Goal: Task Accomplishment & Management: Manage account settings

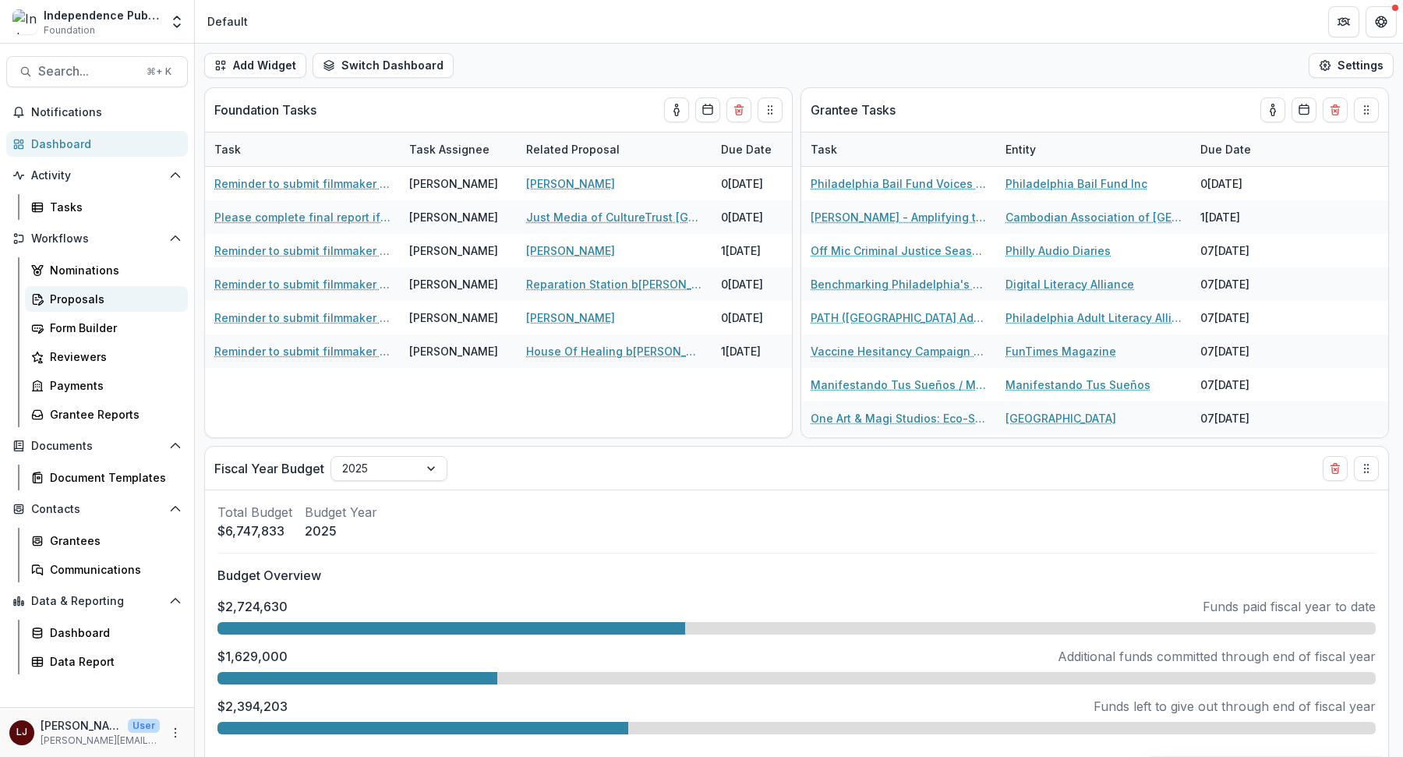
click at [67, 287] on link "Proposals" at bounding box center [106, 299] width 163 height 26
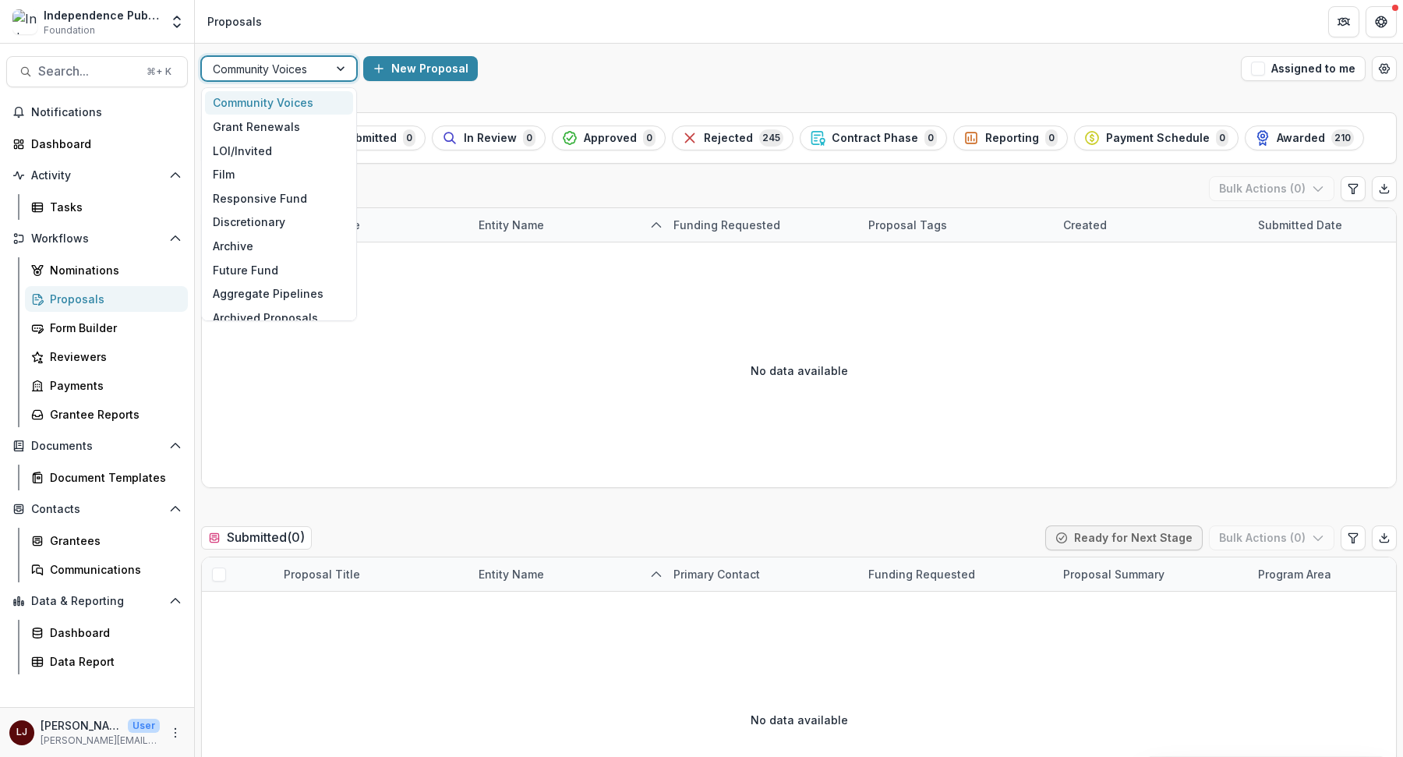
click at [314, 68] on div at bounding box center [265, 68] width 104 height 19
click at [260, 120] on div "Grant Renewals" at bounding box center [279, 127] width 148 height 24
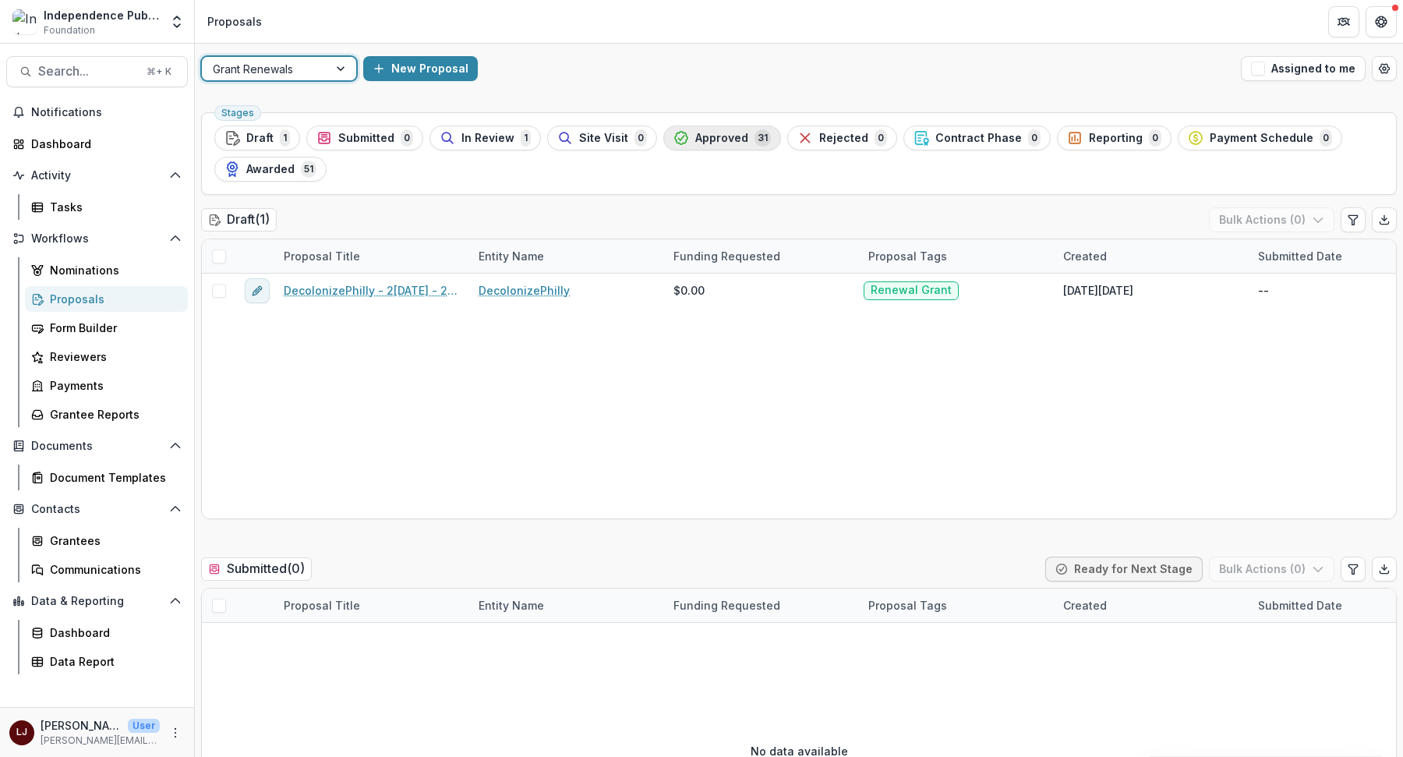
click at [691, 149] on button "Approved 31" at bounding box center [722, 137] width 118 height 25
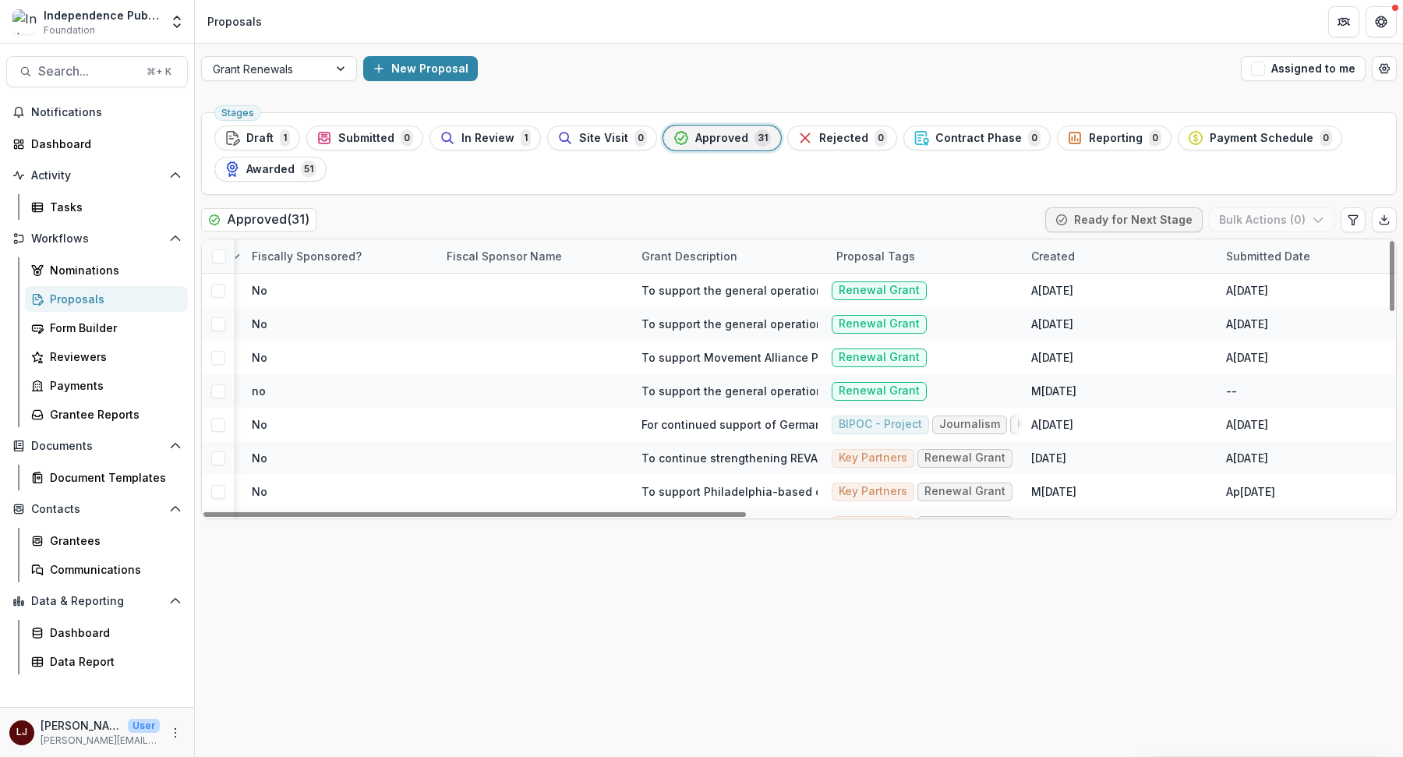
scroll to position [2, 617]
click at [887, 252] on div "Proposal Tags" at bounding box center [875, 256] width 97 height 16
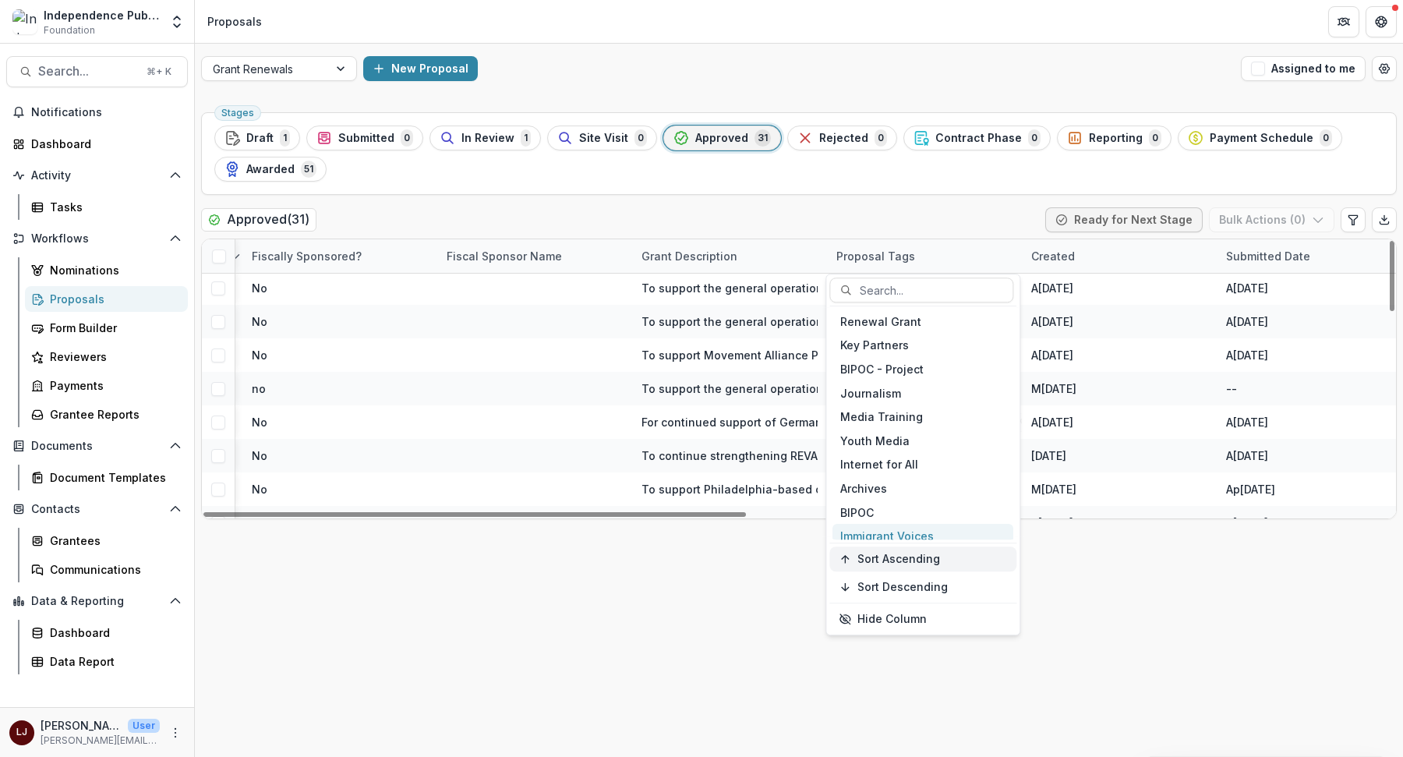
click at [929, 560] on span "Sort Ascending" at bounding box center [898, 559] width 83 height 13
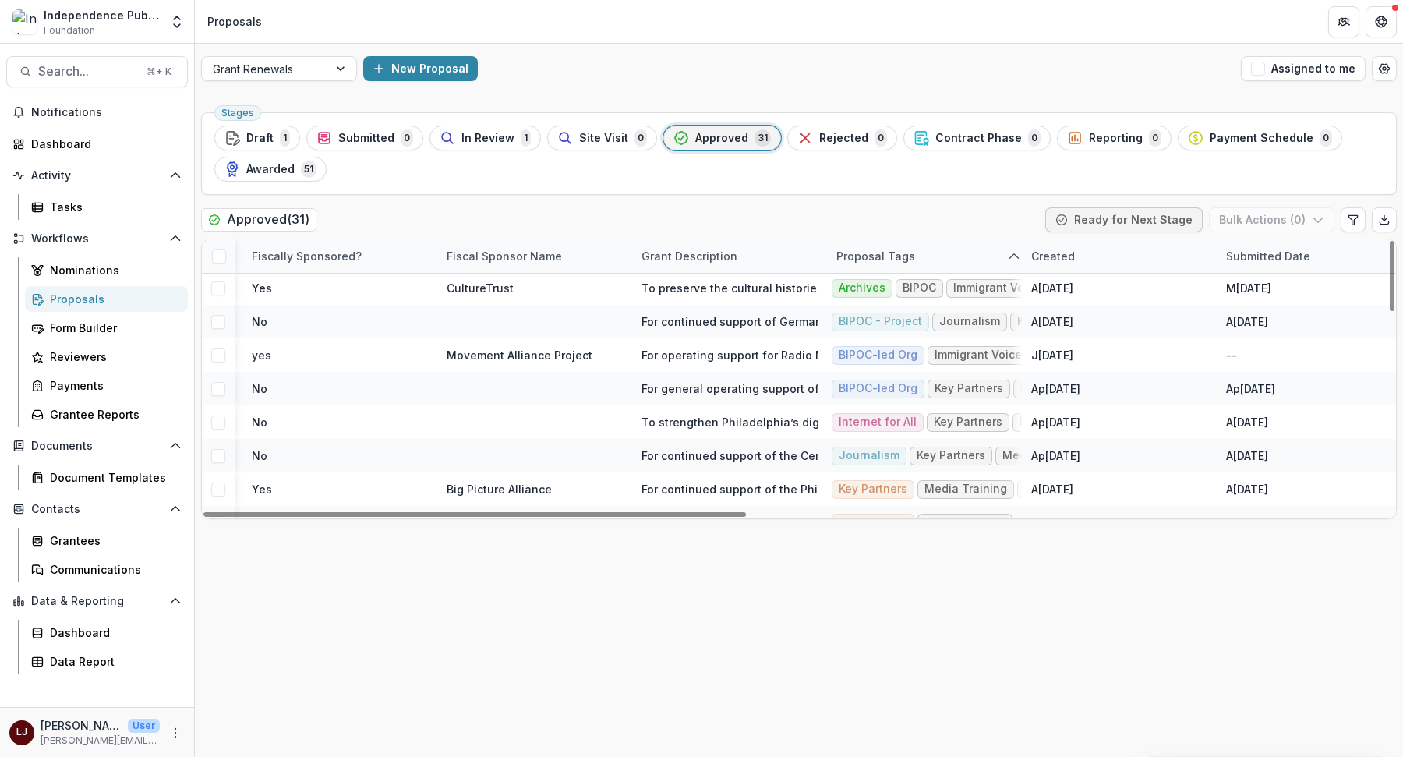
click at [1102, 604] on div "Stages Draft 1 Submitted 0 In Review 1 Site Visit 0 Approved 31 Rejected 0 Cont…" at bounding box center [799, 431] width 1208 height 651
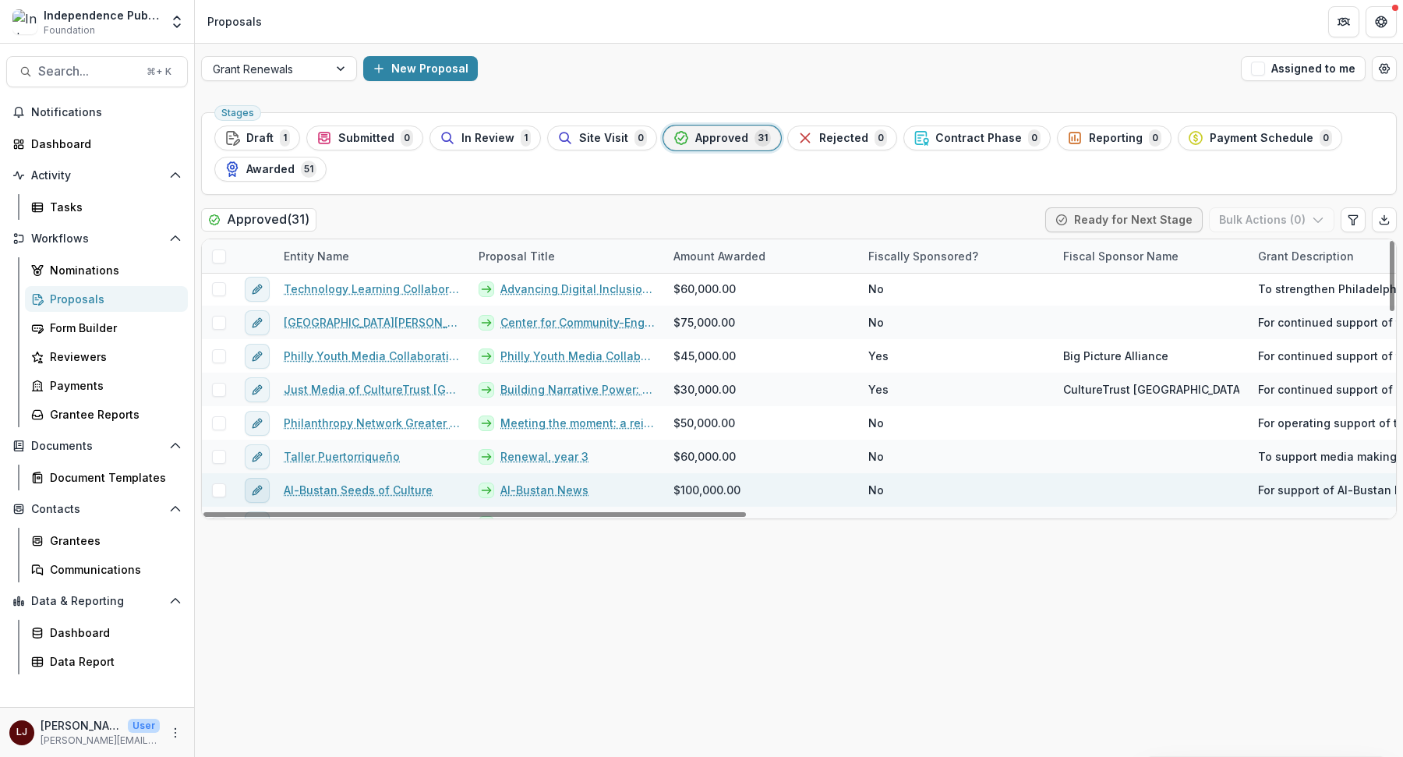
scroll to position [143, 0]
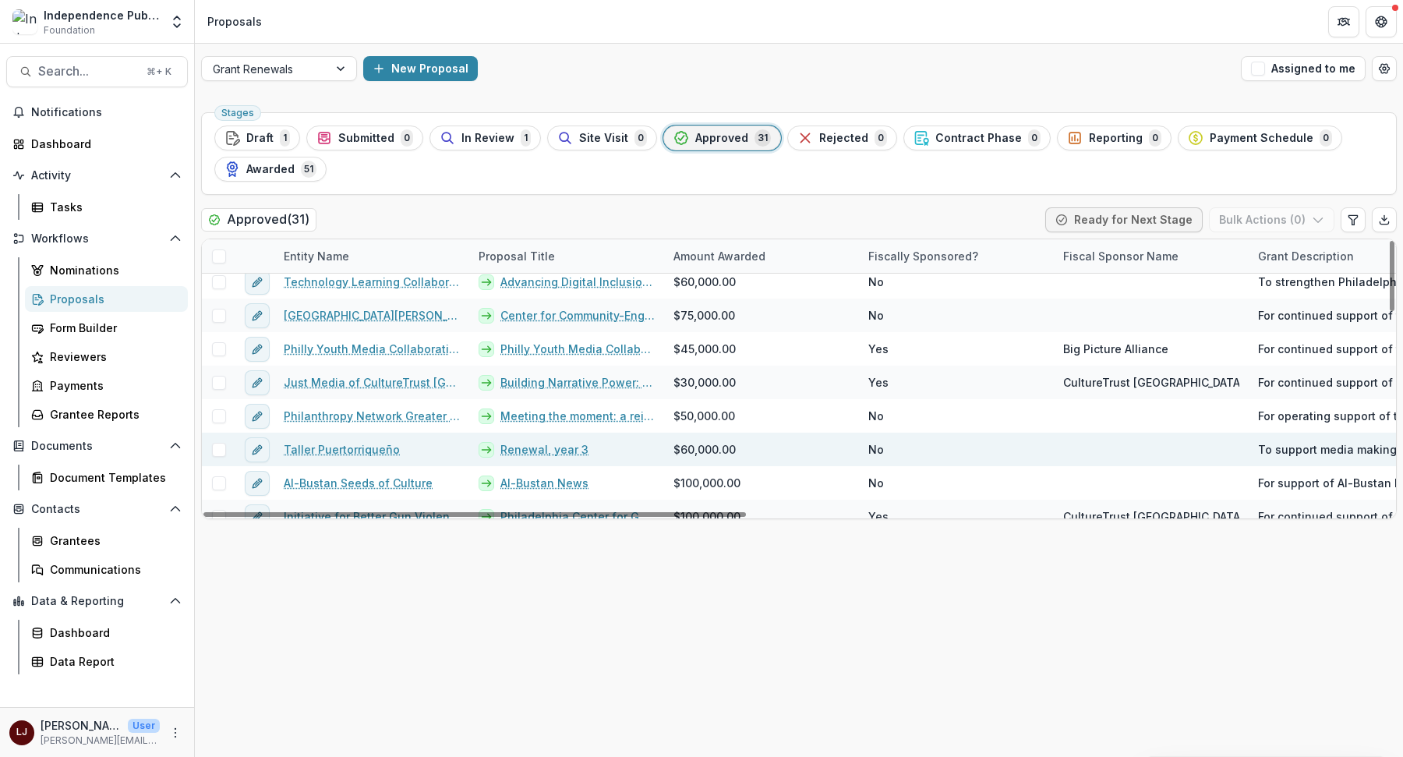
click at [323, 445] on link "Taller Puertorriqueño" at bounding box center [342, 449] width 116 height 16
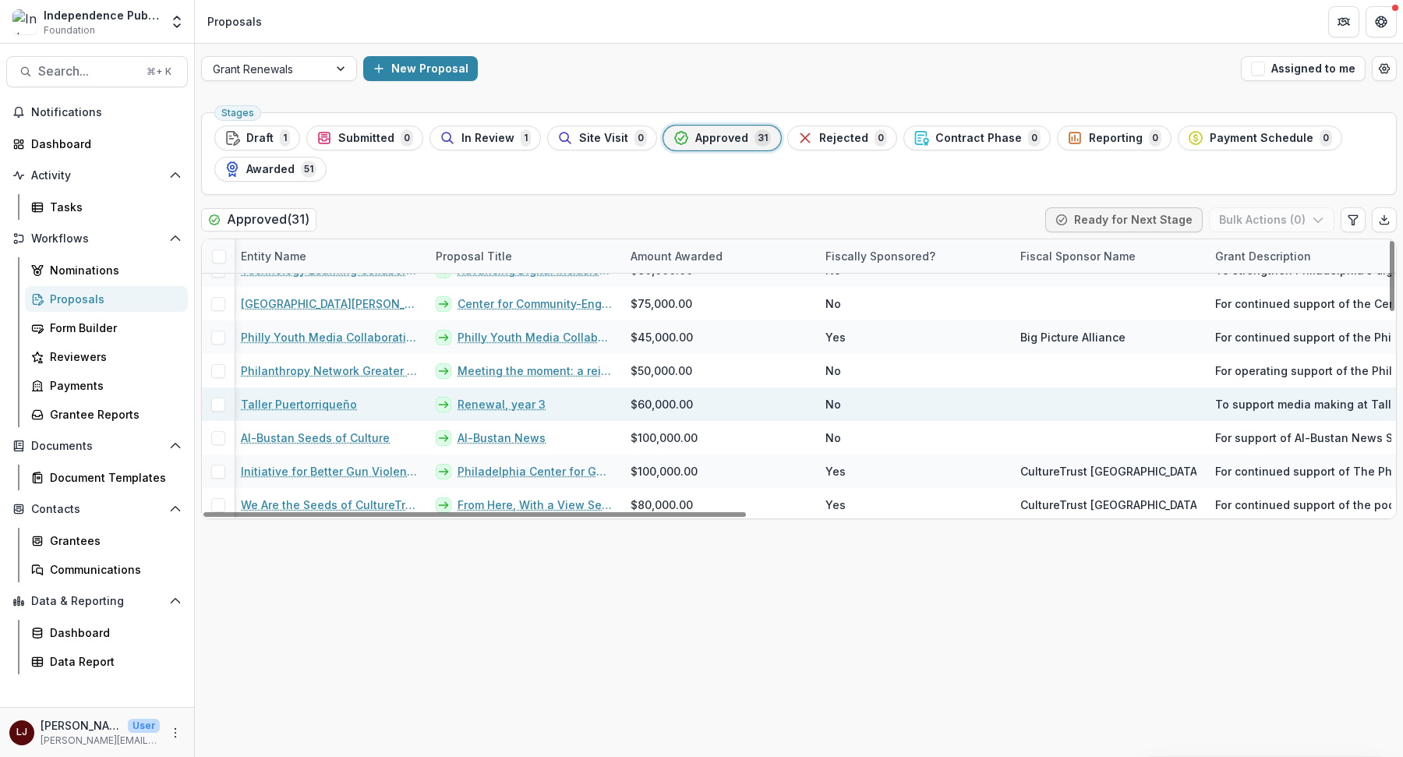
scroll to position [188, 0]
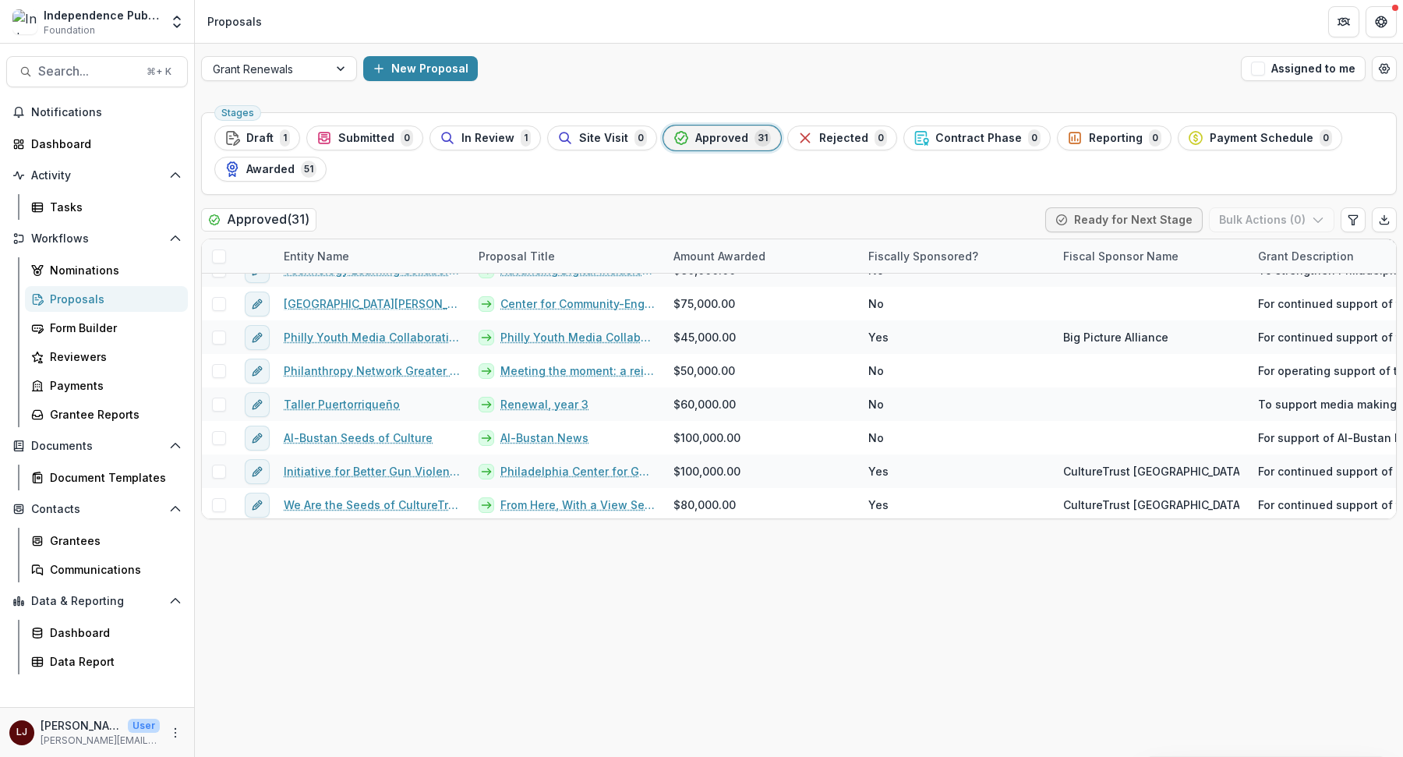
click at [529, 204] on div "Stages Draft 1 Submitted 0 In Review 1 Site Visit 0 Approved 31 Rejected 0 Cont…" at bounding box center [799, 431] width 1208 height 651
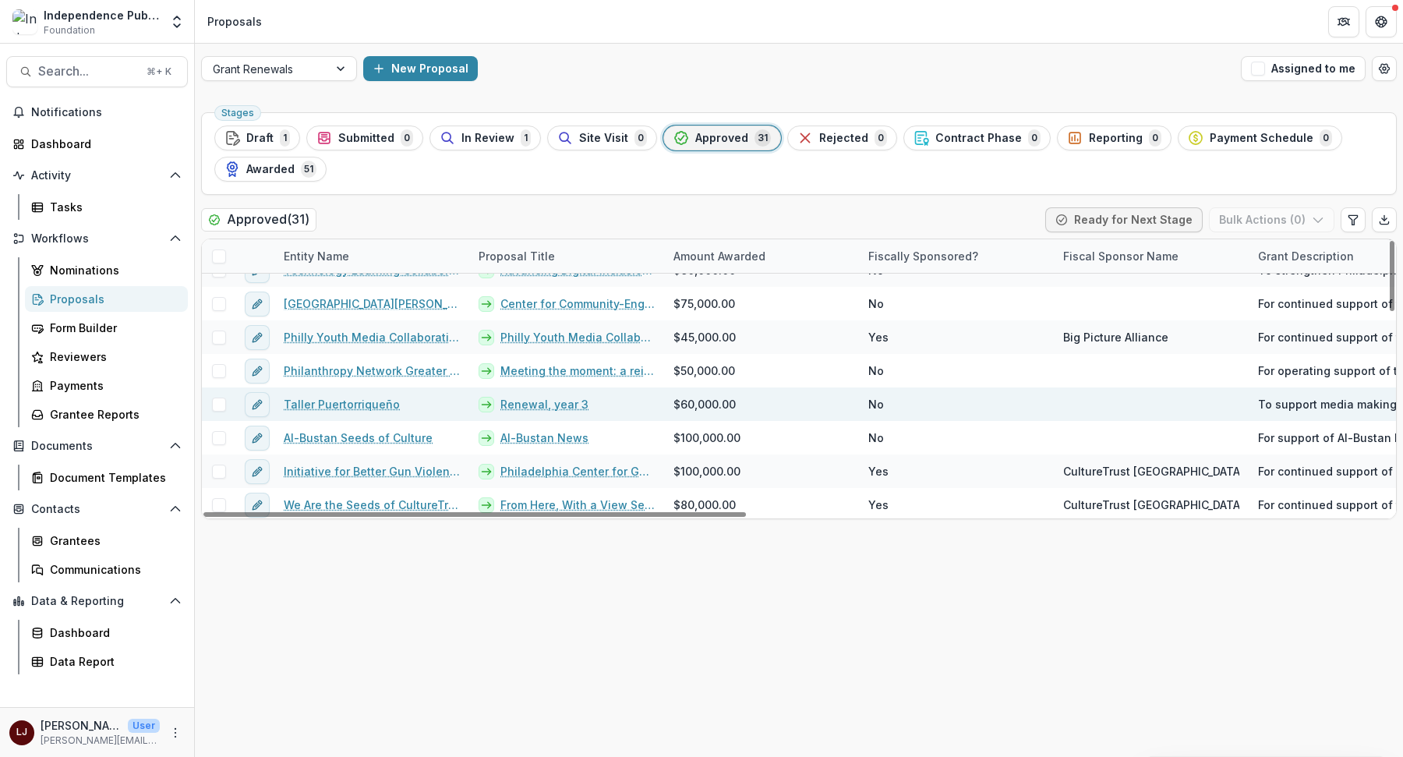
click at [359, 401] on link "Taller Puertorriqueño" at bounding box center [342, 404] width 116 height 16
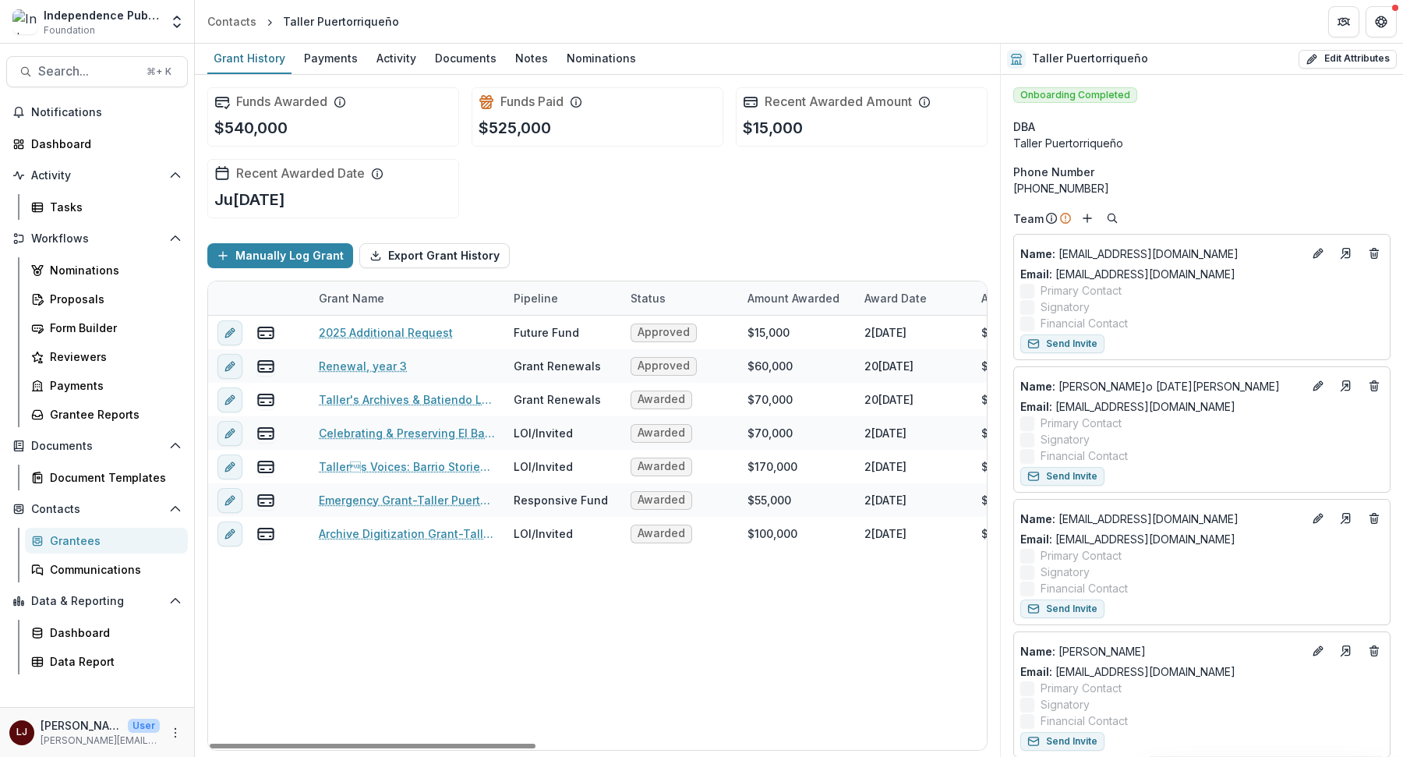
click at [446, 659] on div "2025 Additional Request Future Fund Approved $15,000 2025-06-16 $0 To cover the…" at bounding box center [1135, 533] width 1855 height 434
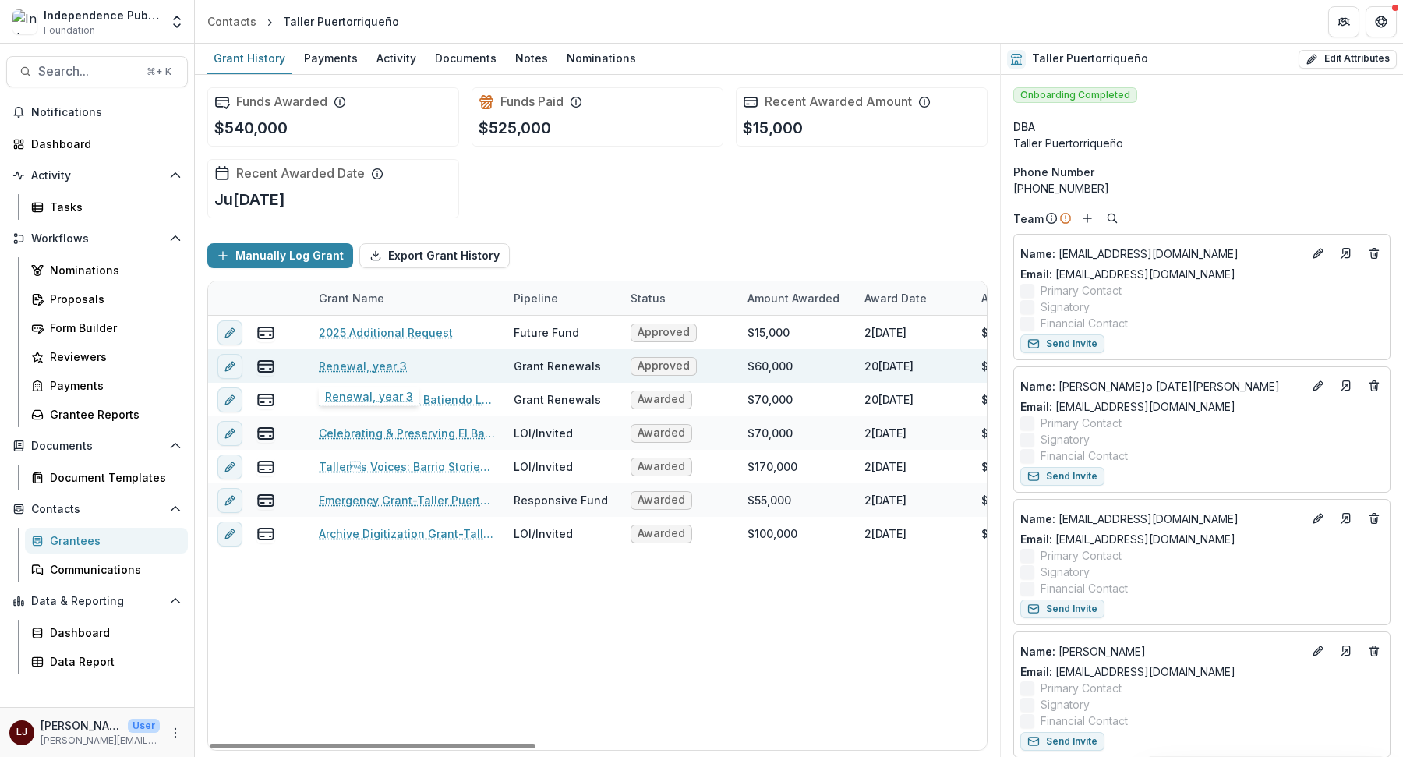
click at [338, 369] on link "Renewal, year 3" at bounding box center [363, 366] width 88 height 16
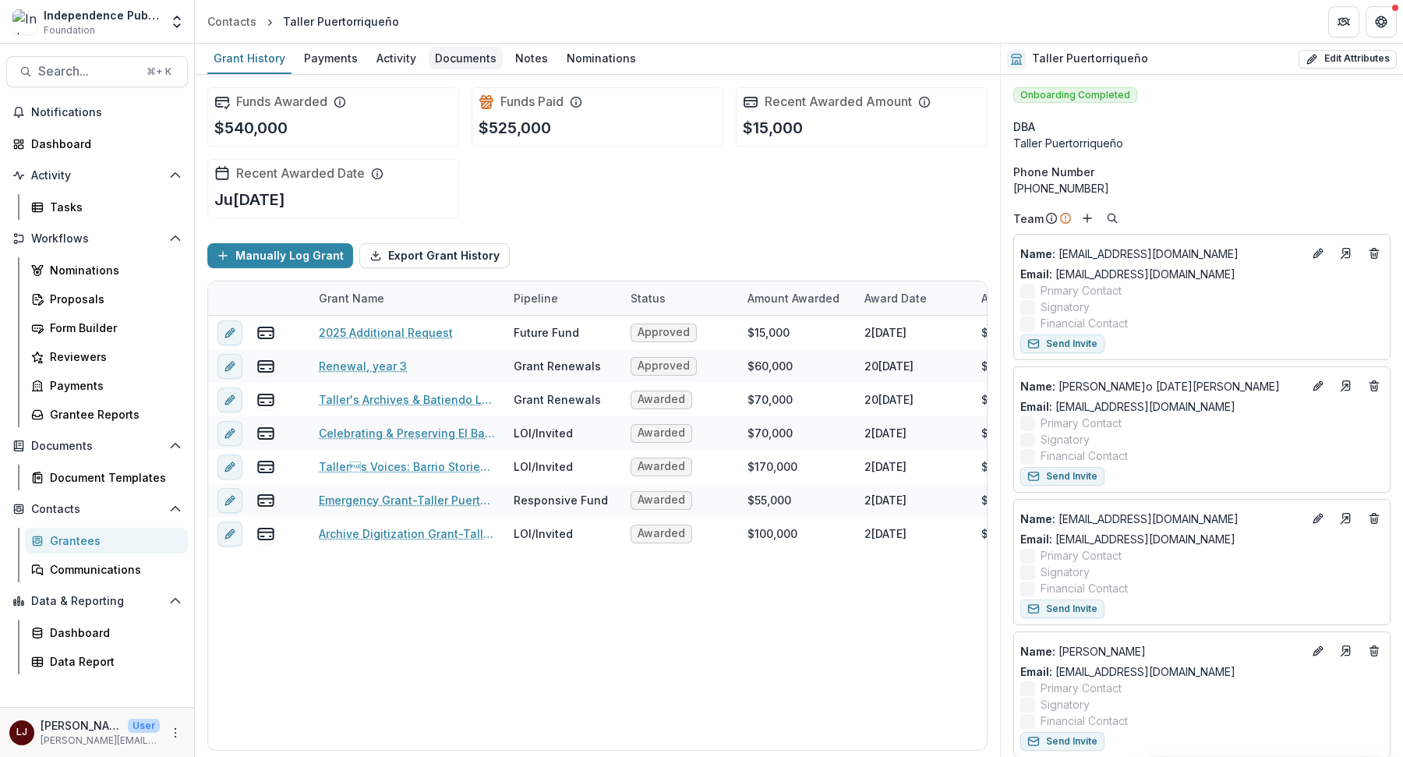
click at [450, 61] on div "Documents" at bounding box center [466, 58] width 74 height 23
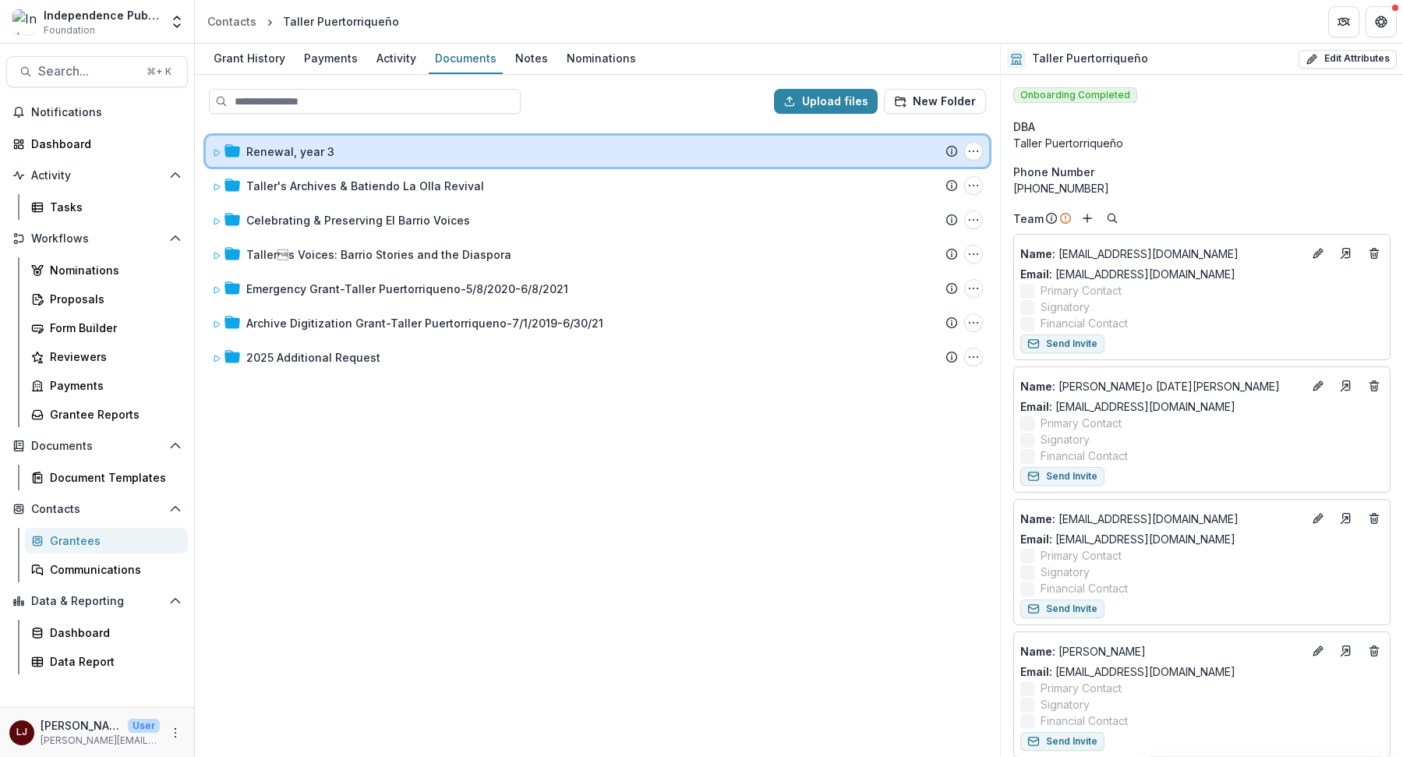
click at [221, 153] on icon at bounding box center [216, 152] width 9 height 9
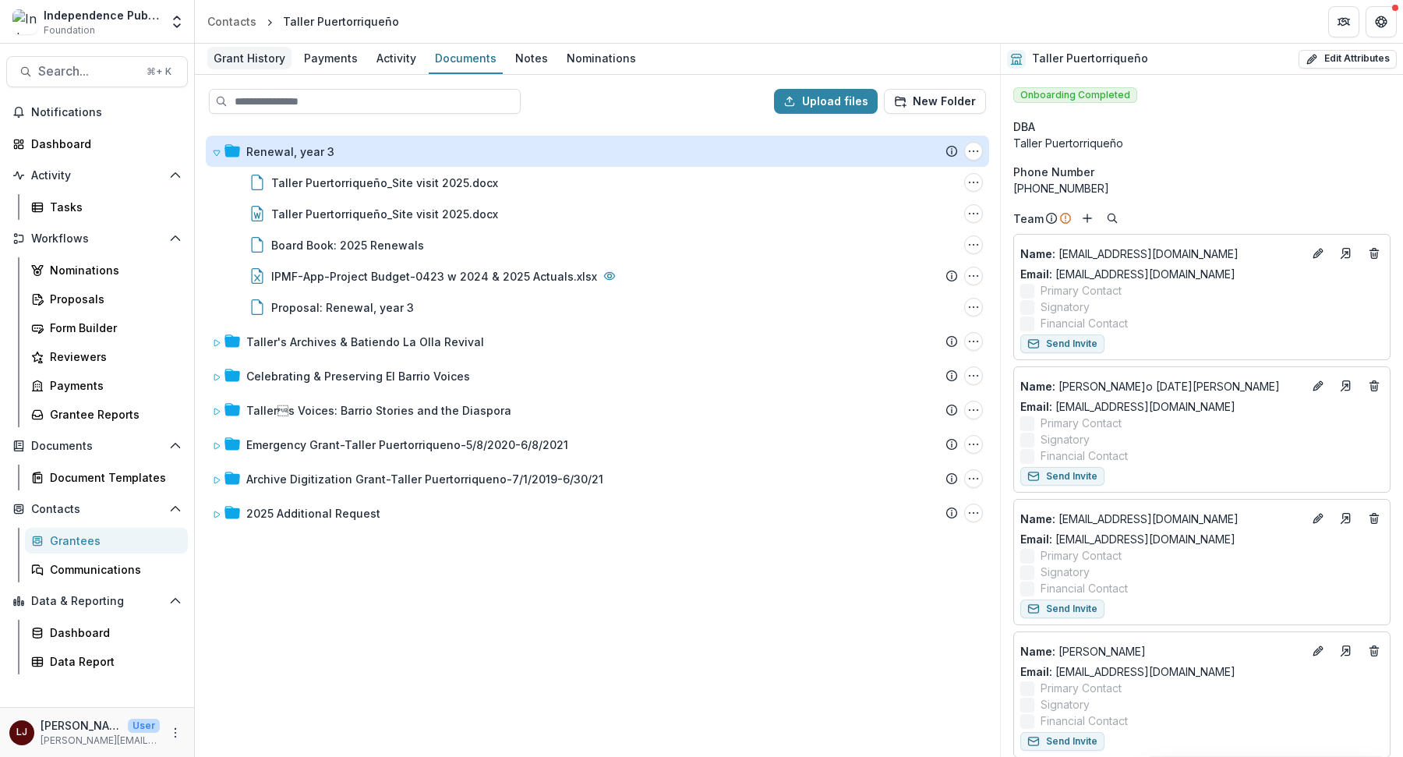
click at [254, 55] on div "Grant History" at bounding box center [249, 58] width 84 height 23
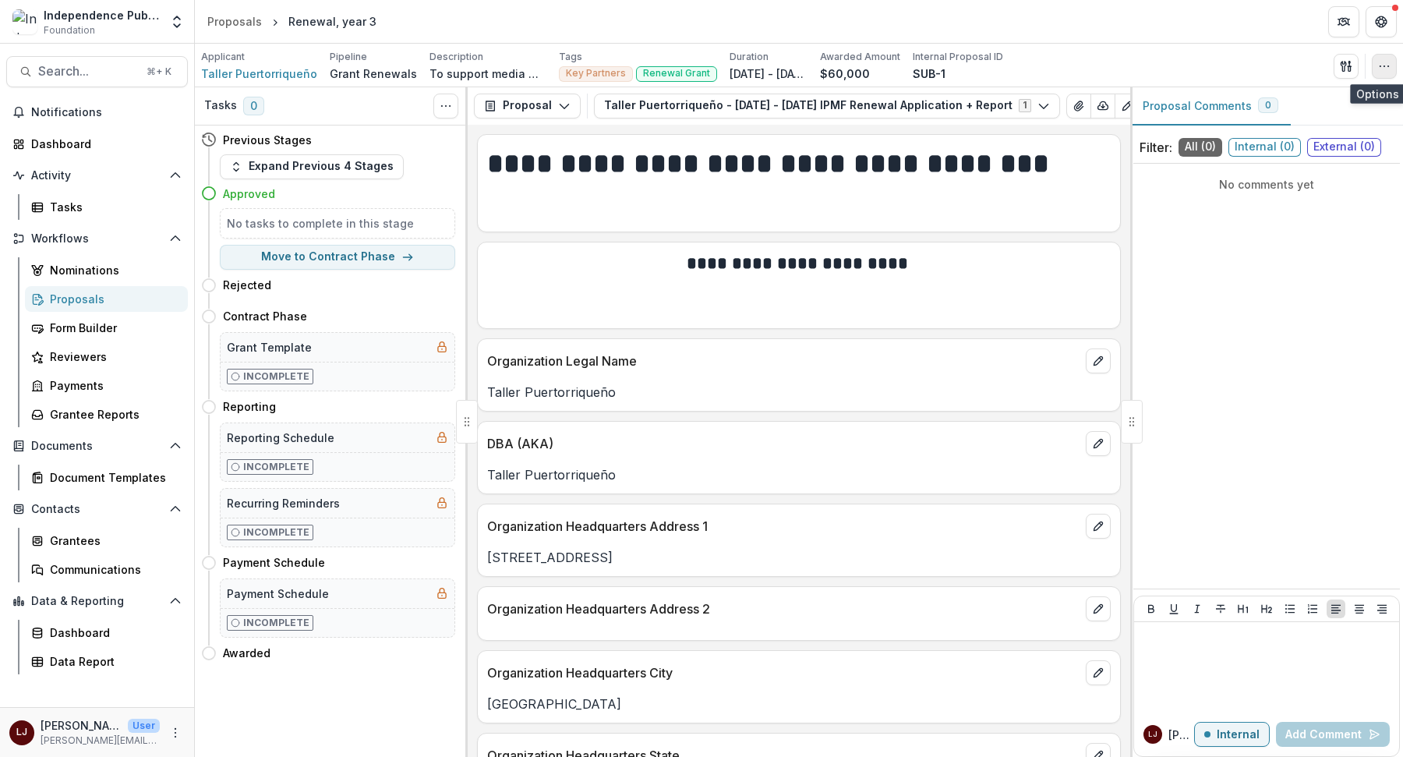
click at [1380, 60] on icon "button" at bounding box center [1384, 66] width 12 height 12
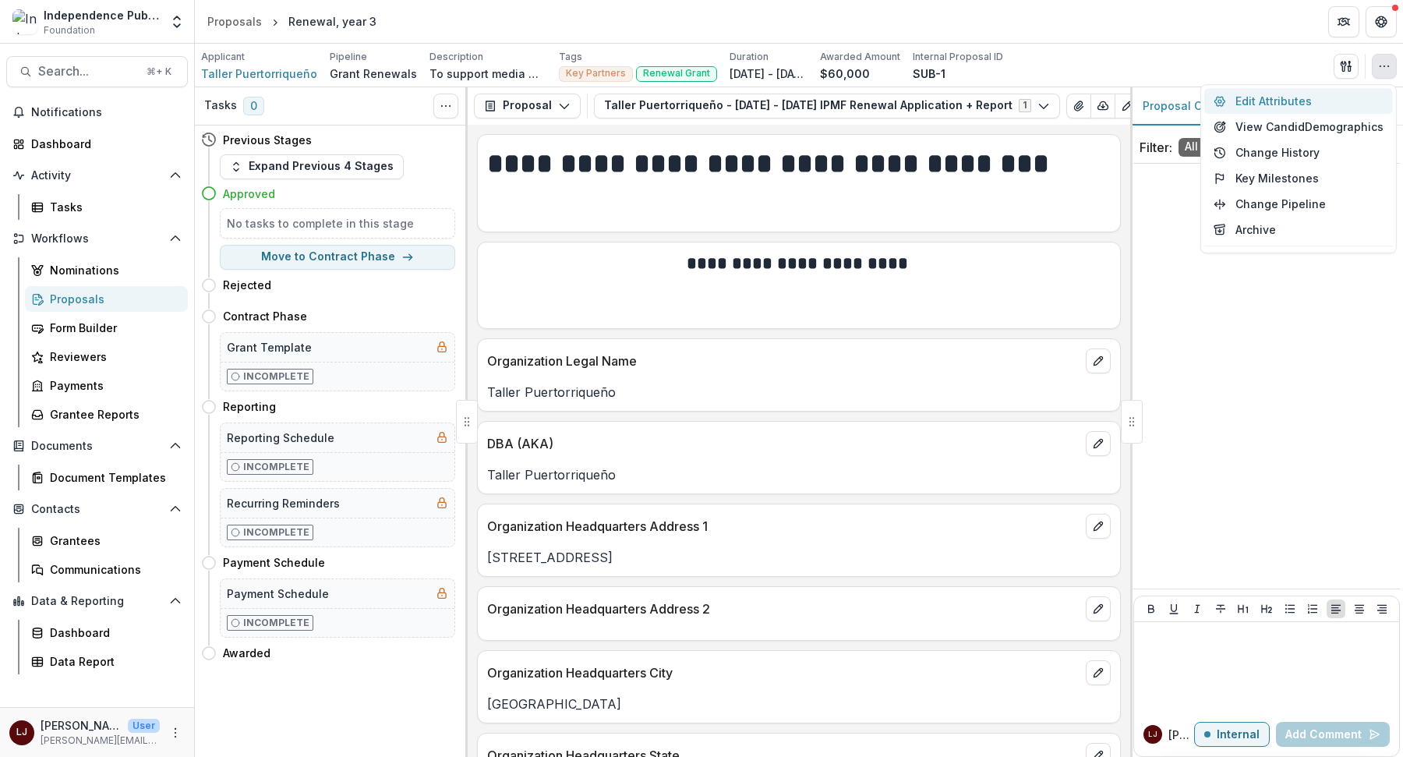
click at [1308, 101] on button "Edit Attributes" at bounding box center [1298, 101] width 189 height 26
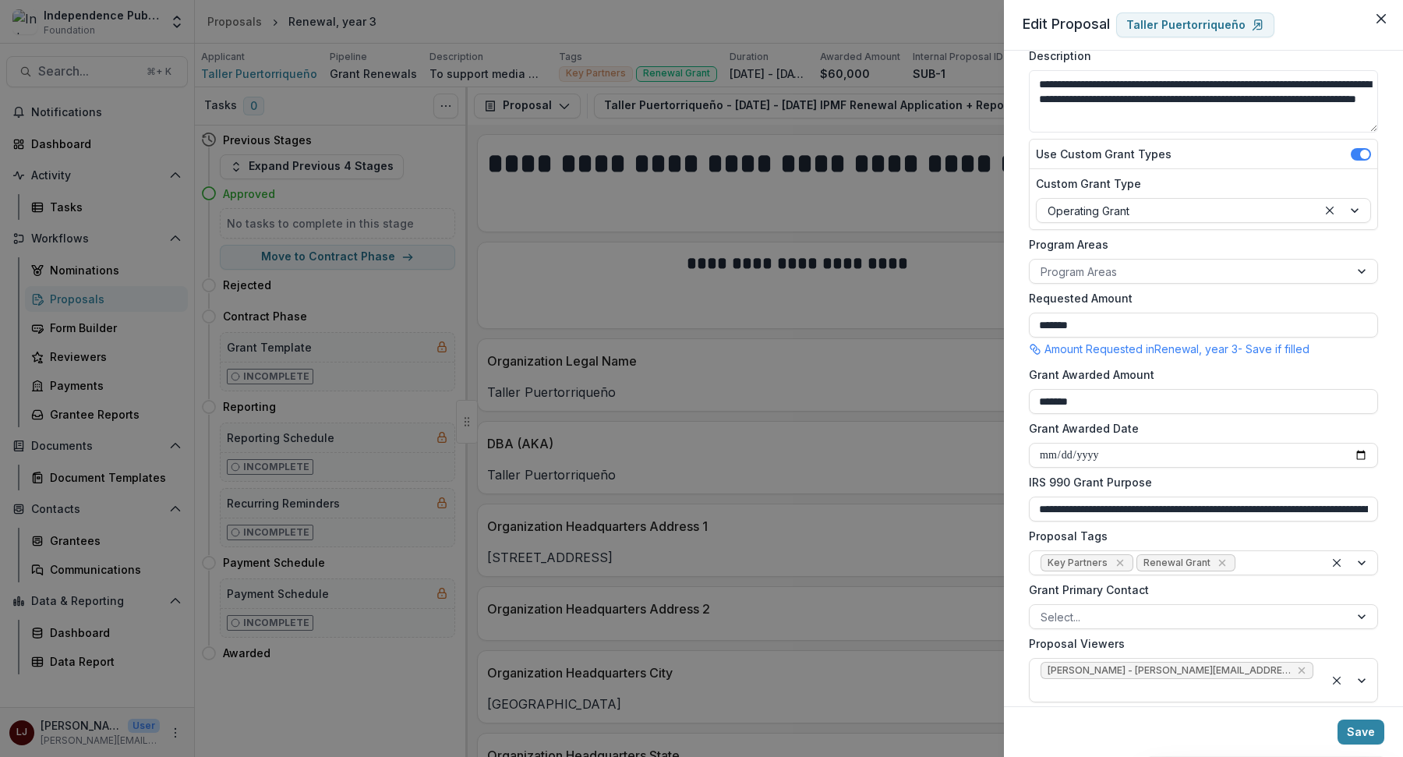
scroll to position [240, 0]
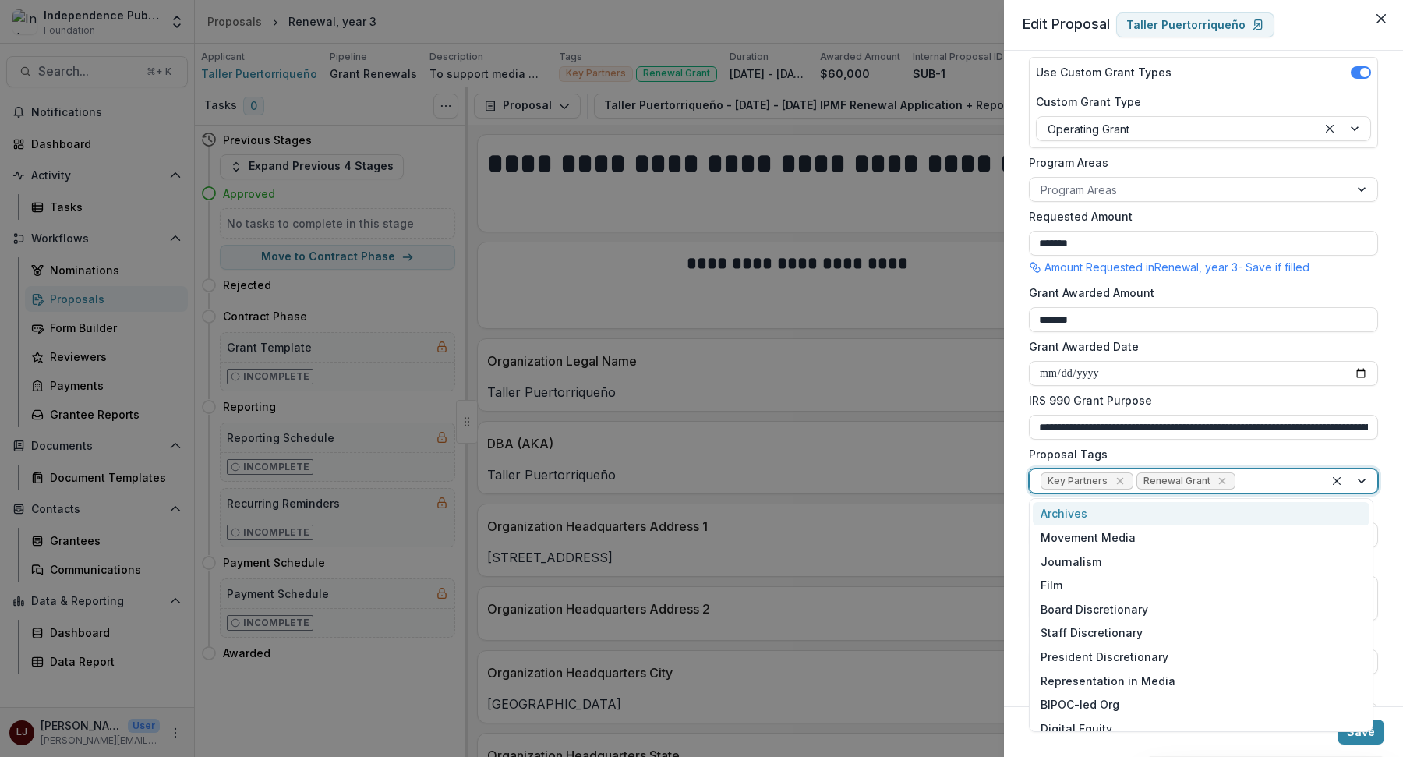
click at [1286, 479] on div at bounding box center [1276, 481] width 75 height 19
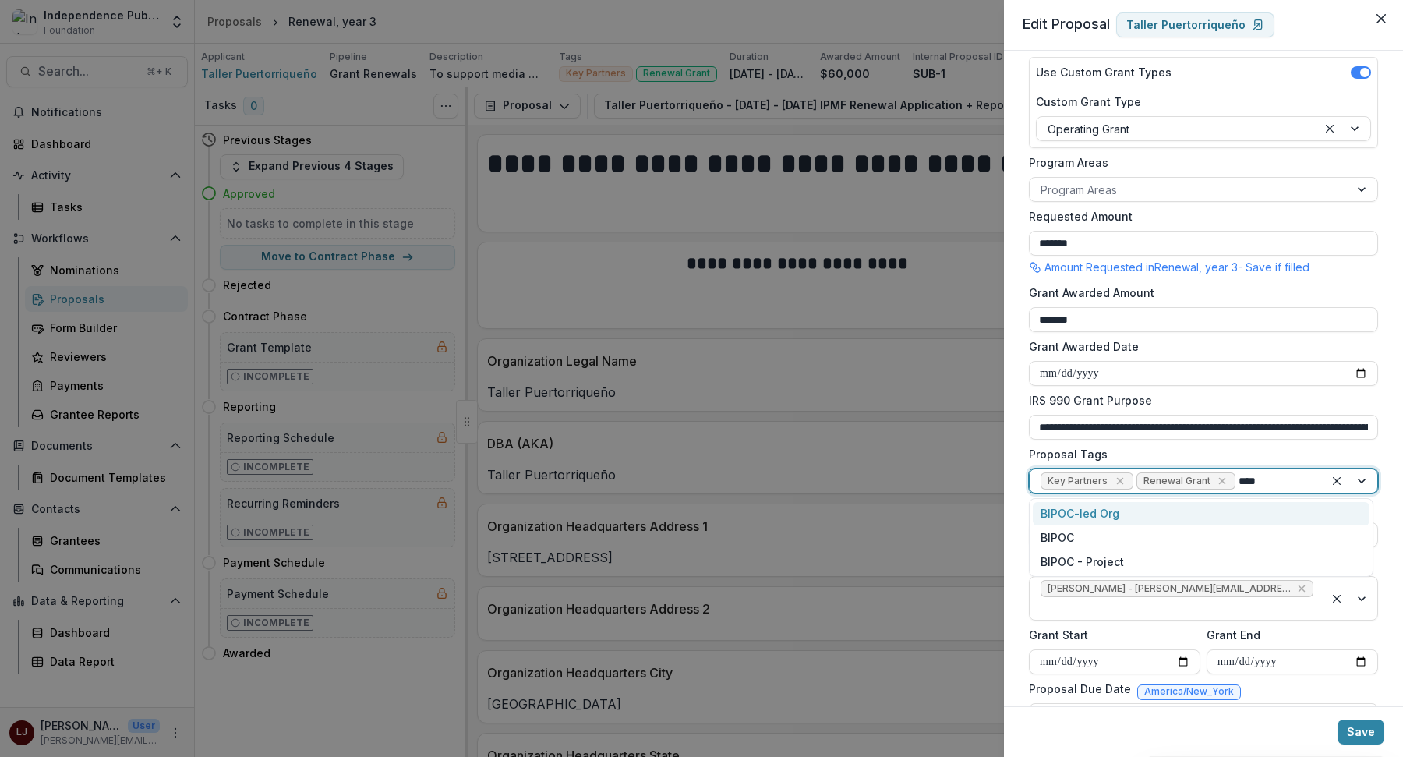
type input "*****"
click at [1186, 562] on div "BIPOC - Project" at bounding box center [1201, 562] width 337 height 24
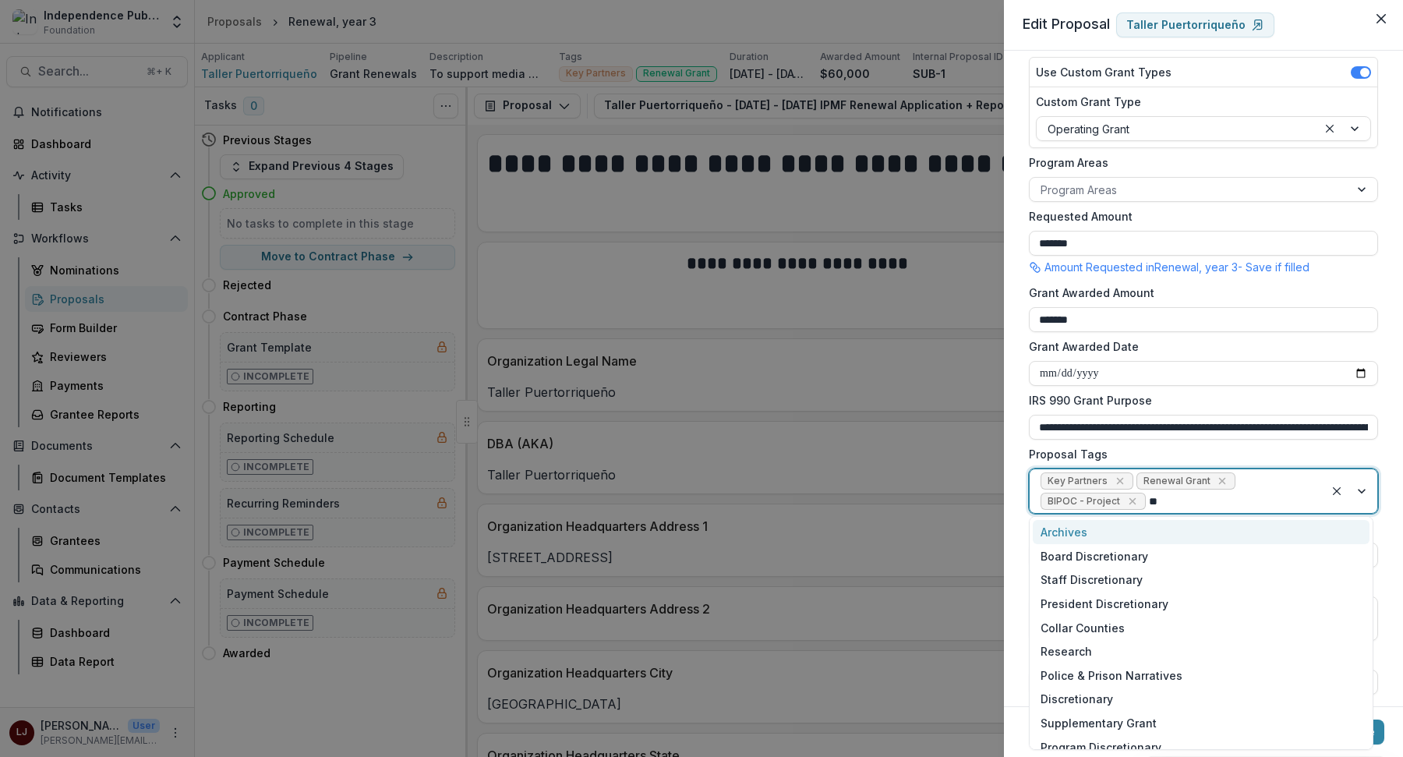
type input "***"
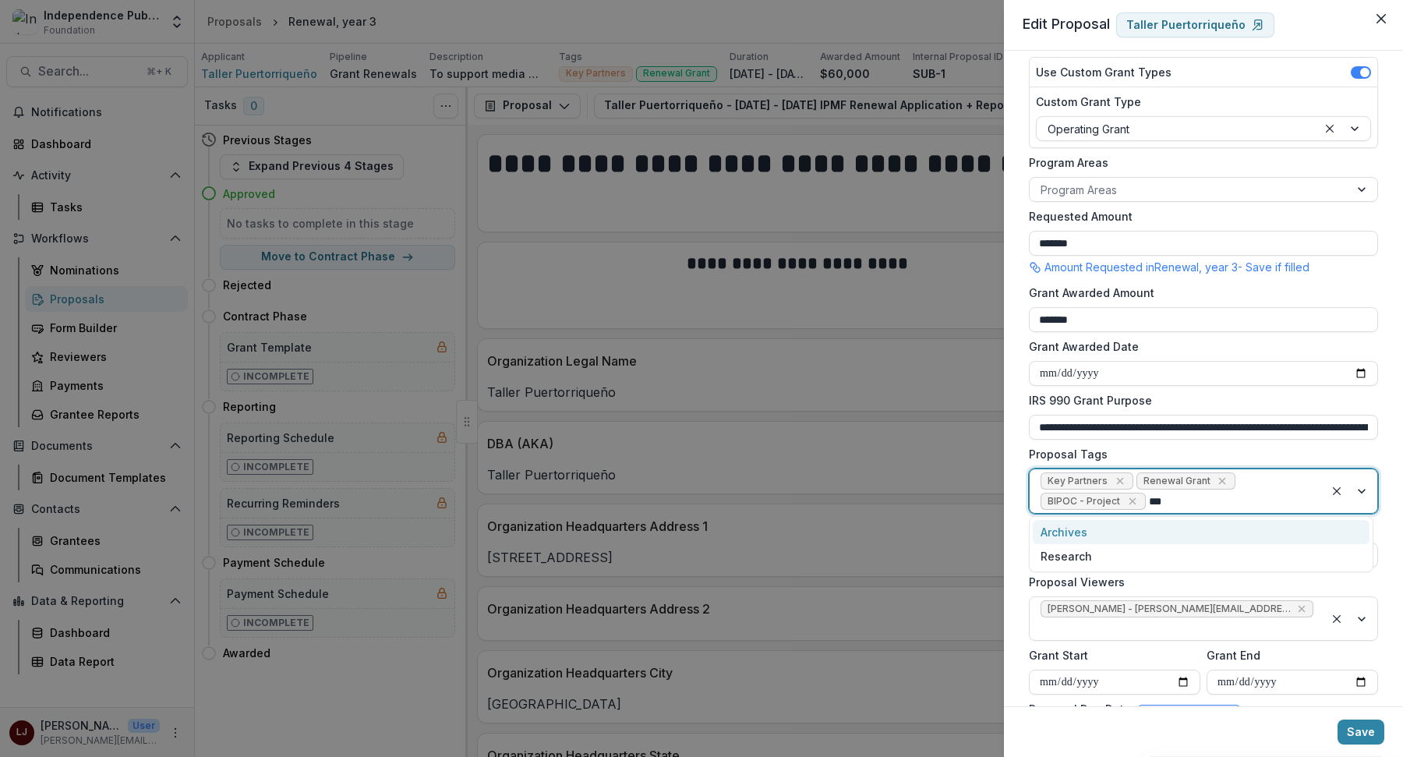
click at [1174, 532] on div "Archives" at bounding box center [1201, 532] width 337 height 24
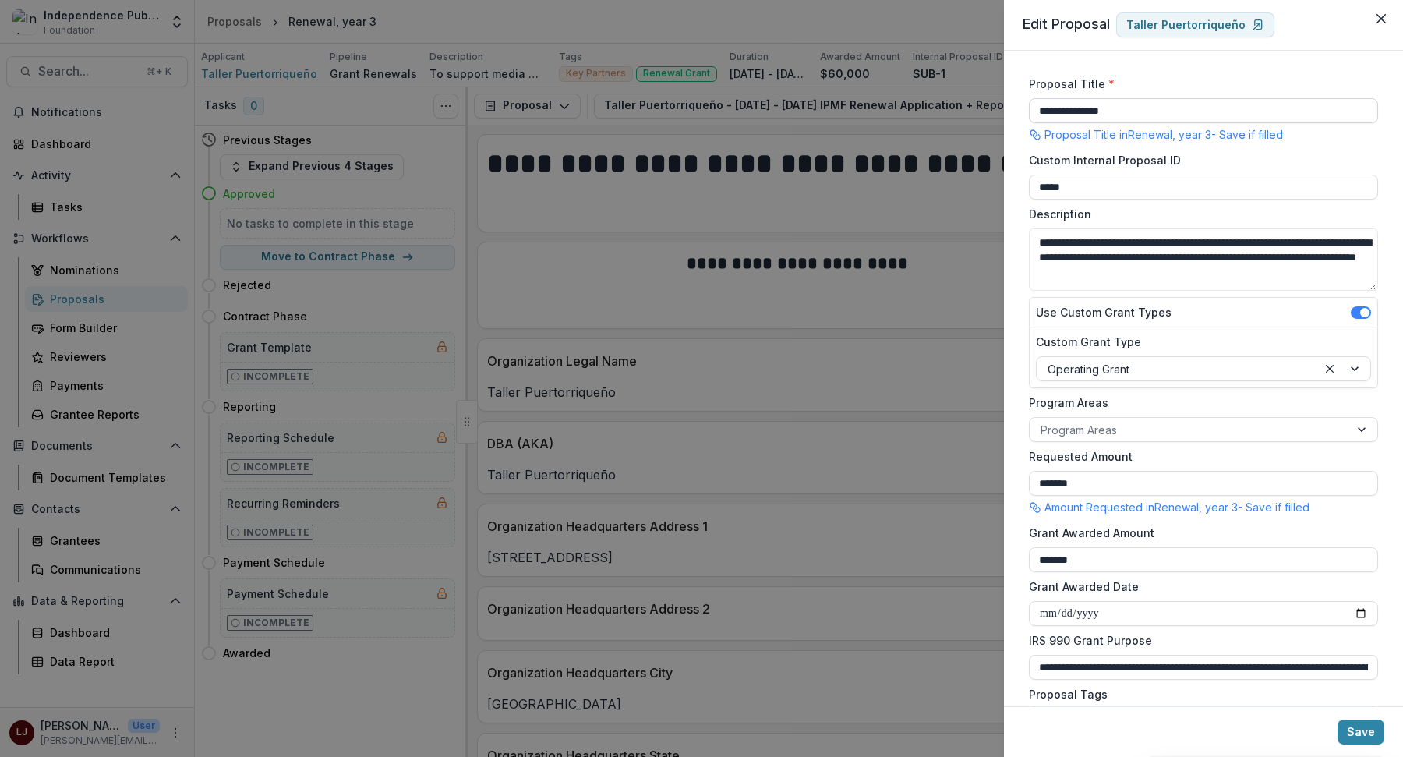
click at [1034, 111] on input "**********" at bounding box center [1203, 110] width 349 height 25
type input "**********"
click at [1352, 734] on button "Save" at bounding box center [1361, 731] width 47 height 25
